Goal: Transaction & Acquisition: Purchase product/service

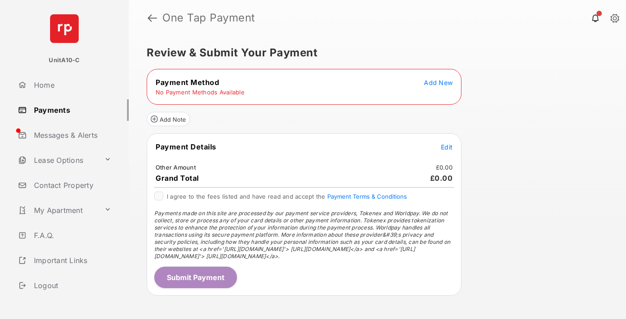
click at [438, 82] on span "Add New" at bounding box center [438, 83] width 29 height 8
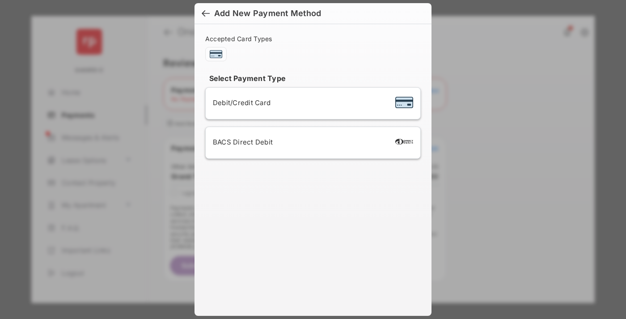
click at [239, 102] on span "Debit/Credit Card" at bounding box center [242, 102] width 58 height 8
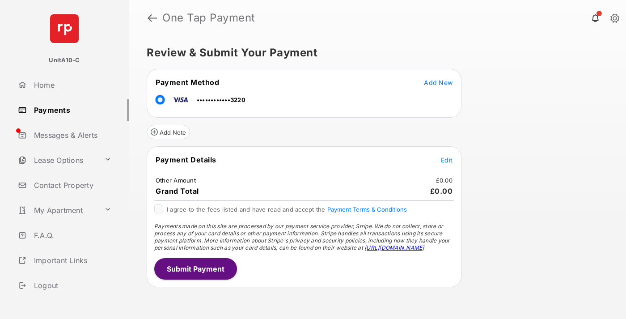
click at [447, 160] on span "Edit" at bounding box center [447, 160] width 12 height 8
click at [195, 268] on button "Submit Payment" at bounding box center [195, 268] width 83 height 21
